Goal: Information Seeking & Learning: Learn about a topic

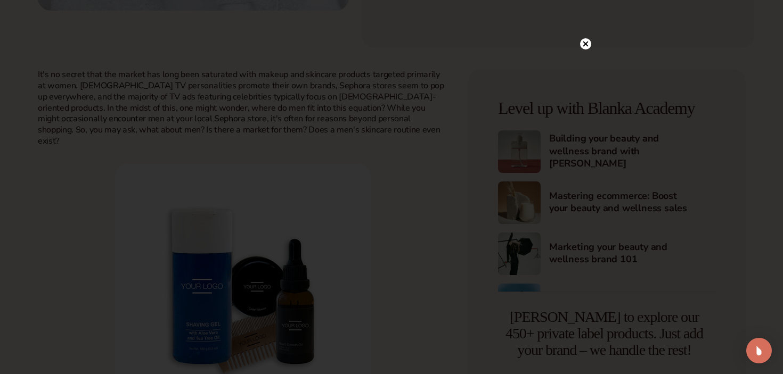
scroll to position [393, 0]
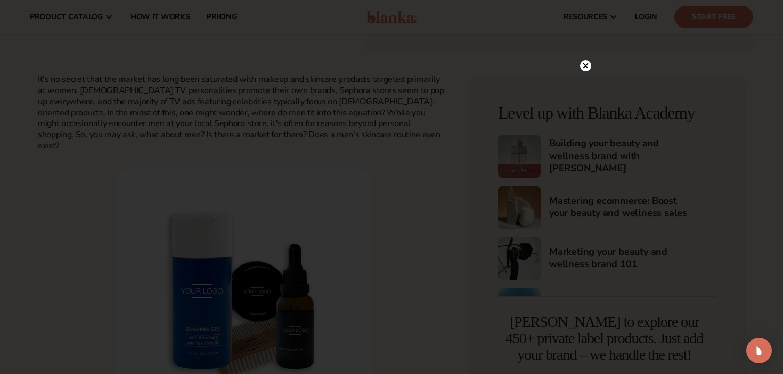
click at [586, 68] on circle at bounding box center [585, 65] width 11 height 11
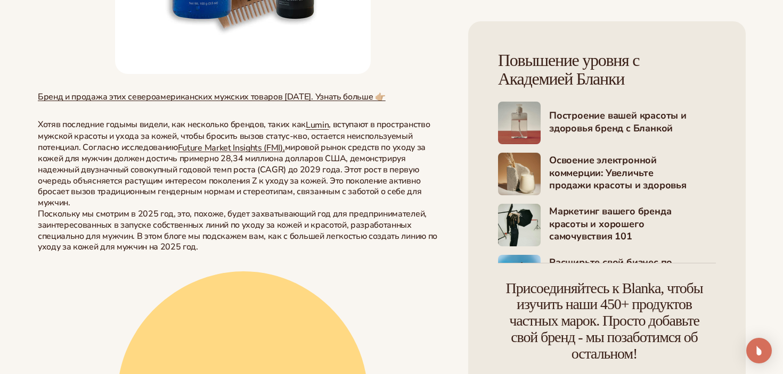
scroll to position [752, 0]
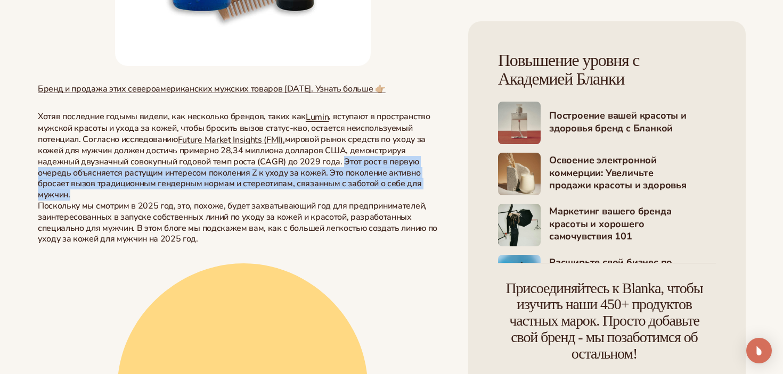
drag, startPoint x: 346, startPoint y: 207, endPoint x: 365, endPoint y: 234, distance: 33.6
click at [366, 201] on p "Хотя в последние годы мы видели, как несколько брендов, таких как Lumin , вступ…" at bounding box center [243, 155] width 410 height 89
copy span "Этот рост в первую очередь объясняется растущим интересом поколения Z к уходу з…"
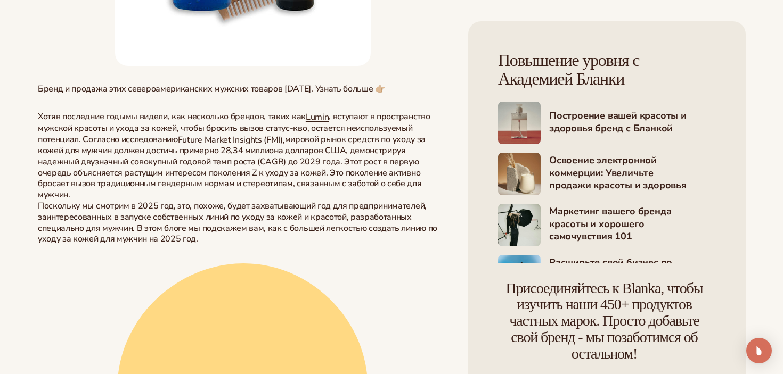
click at [346, 145] on span "Хотя в последние годы мы видели, как несколько брендов, таких как Lumin , вступ…" at bounding box center [234, 128] width 392 height 34
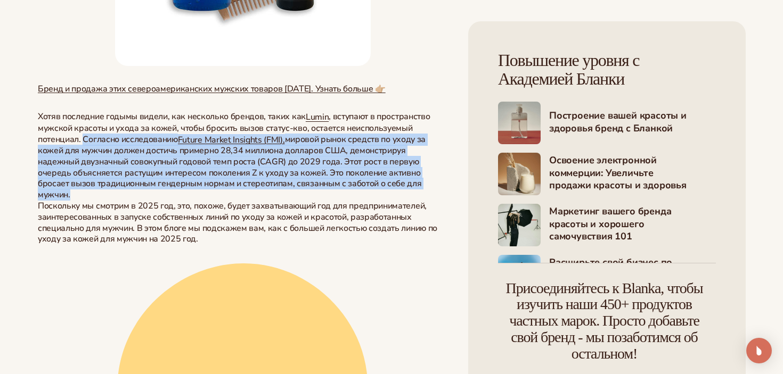
drag, startPoint x: 84, startPoint y: 183, endPoint x: 127, endPoint y: 234, distance: 66.9
click at [127, 201] on p "Хотя в последние годы мы видели, как несколько брендов, таких как Lumin , вступ…" at bounding box center [243, 155] width 410 height 89
copy p "Согласно исследованию Future Market Insights (FMI), мировой рынок средств по ух…"
click at [377, 201] on span "мировой рынок средств по уходу за кожей для мужчин должен достичь примерно 28,3…" at bounding box center [232, 168] width 388 height 68
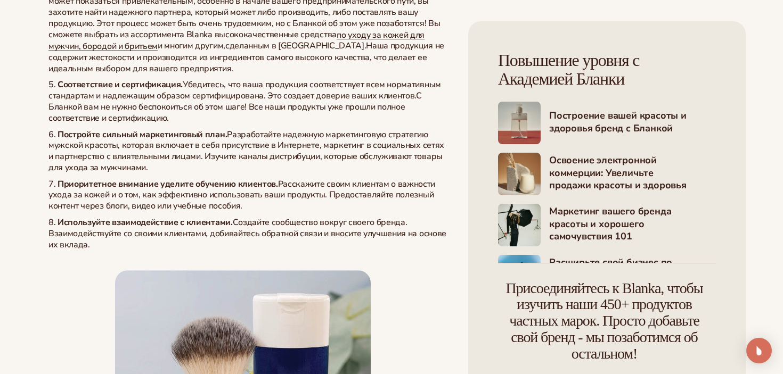
scroll to position [2381, 0]
